Goal: Find specific page/section: Find specific page/section

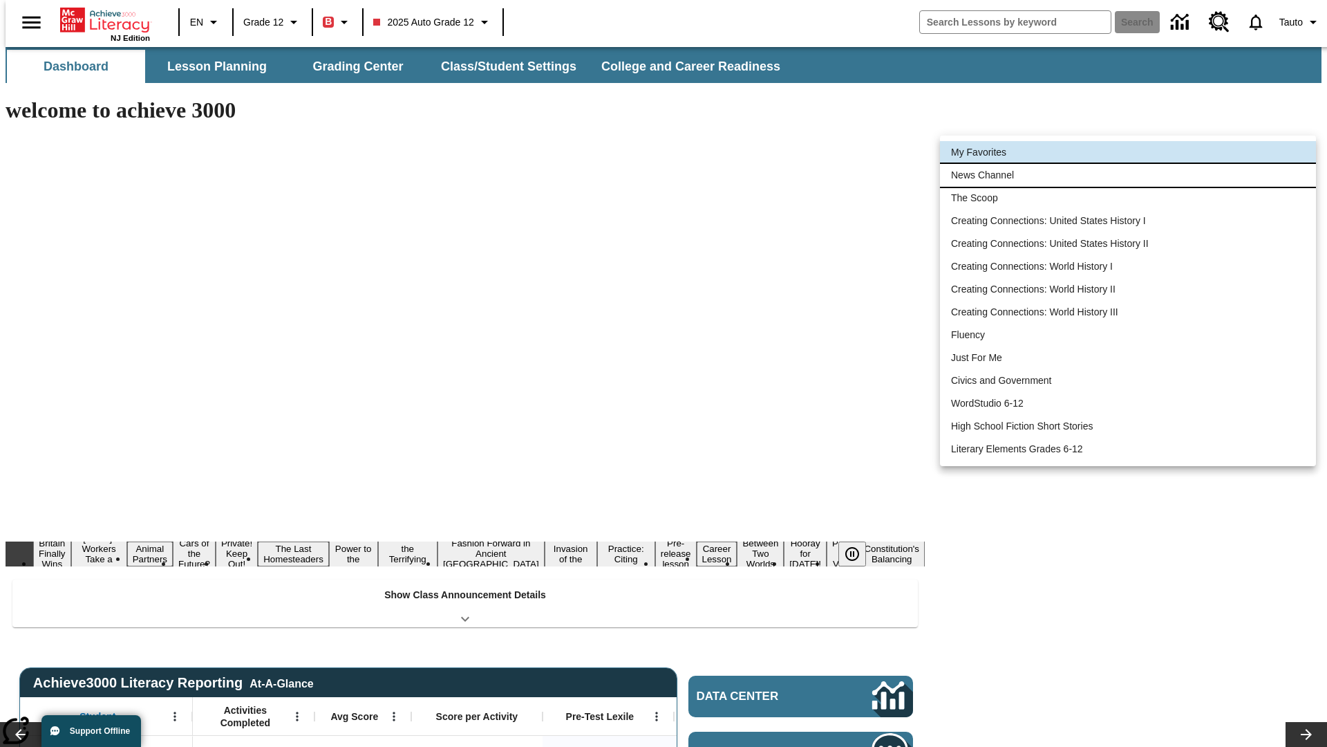
click at [1128, 175] on li "News Channel" at bounding box center [1128, 175] width 376 height 23
type input "120"
